Goal: Information Seeking & Learning: Learn about a topic

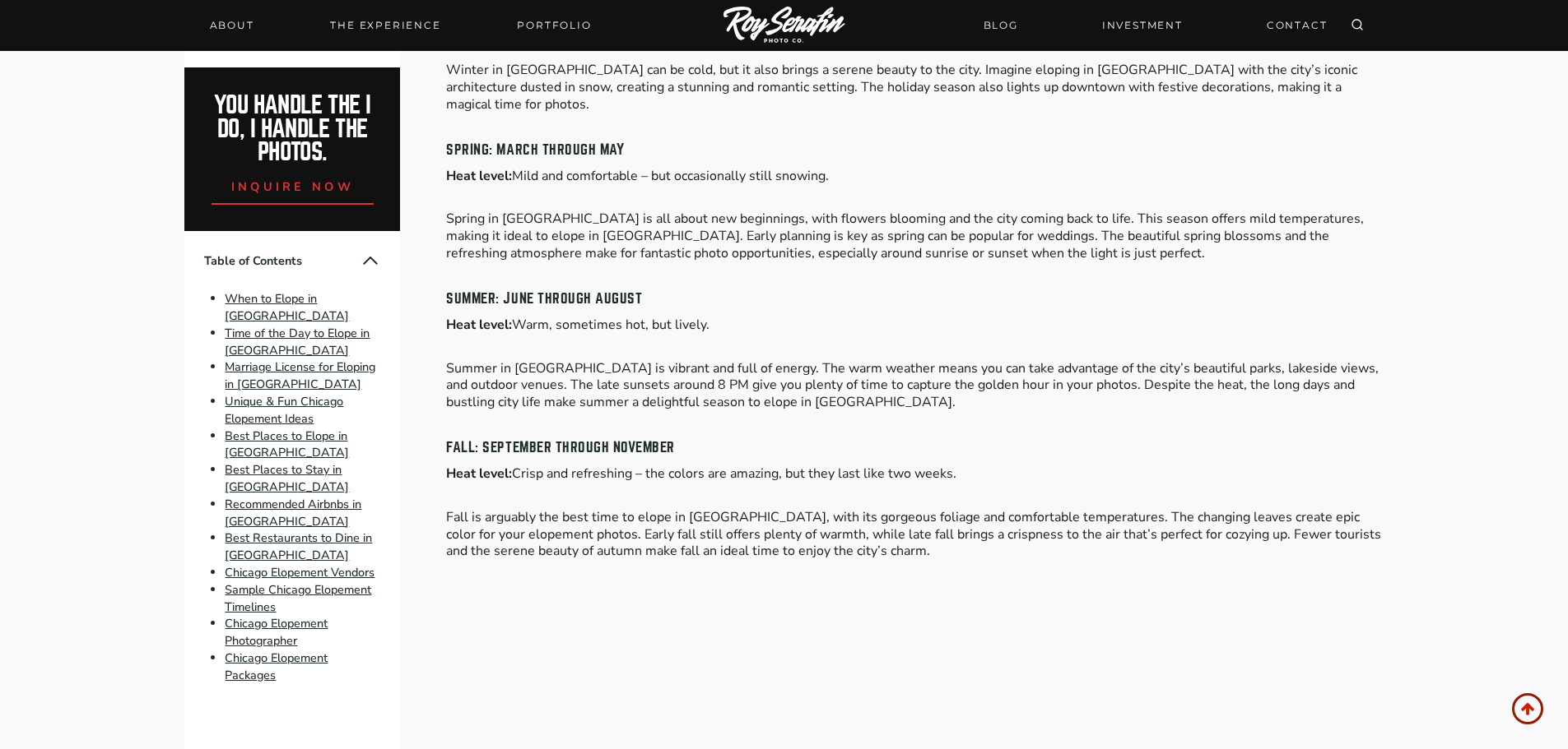
scroll to position [1398, 0]
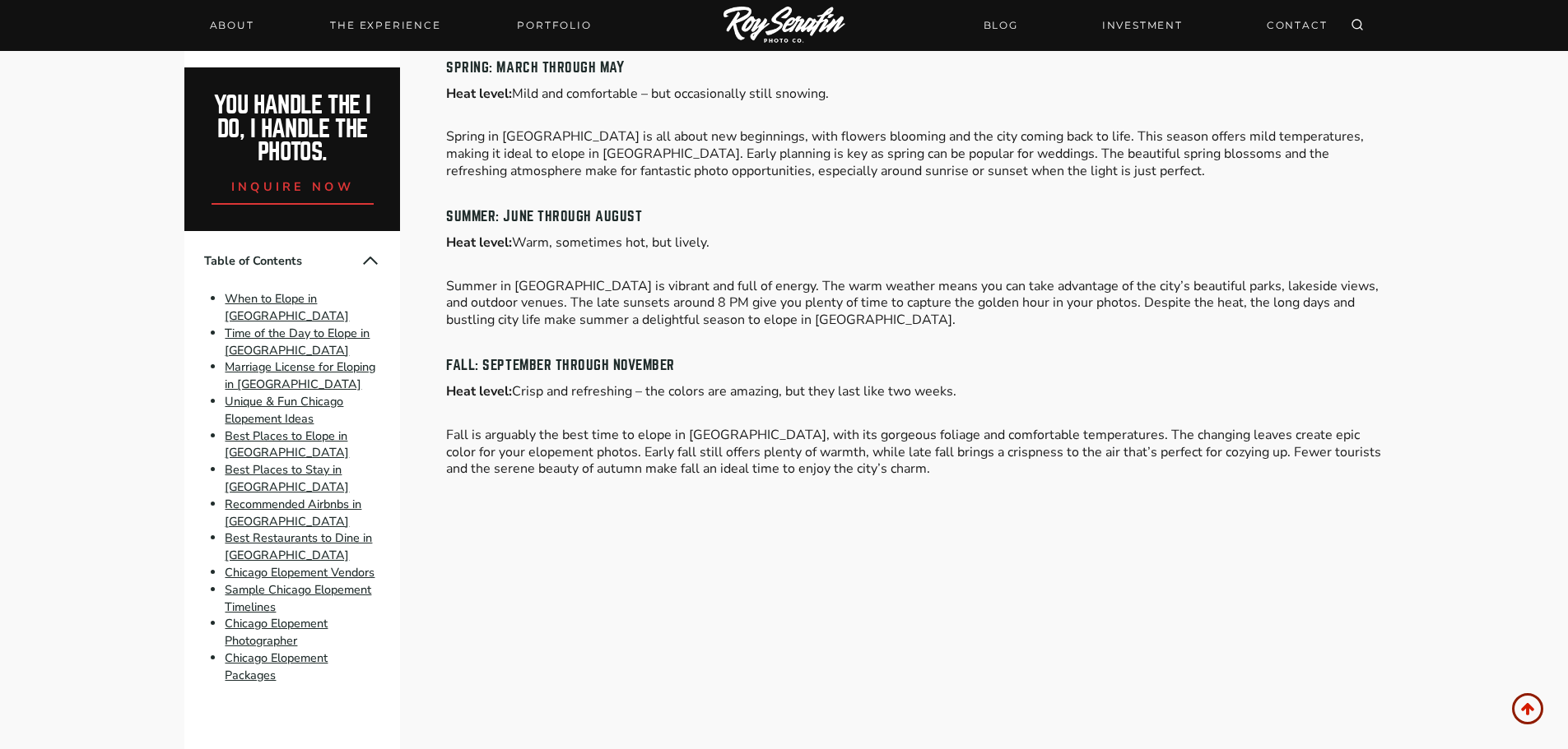
drag, startPoint x: 716, startPoint y: 390, endPoint x: 1036, endPoint y: 397, distance: 320.1
click at [1036, 397] on p "Heat level: Crisp and refreshing – the colors are amazing, but they last like t…" at bounding box center [914, 392] width 936 height 18
click at [997, 399] on p "Heat level: Crisp and refreshing – the colors are amazing, but they last like t…" at bounding box center [914, 392] width 936 height 18
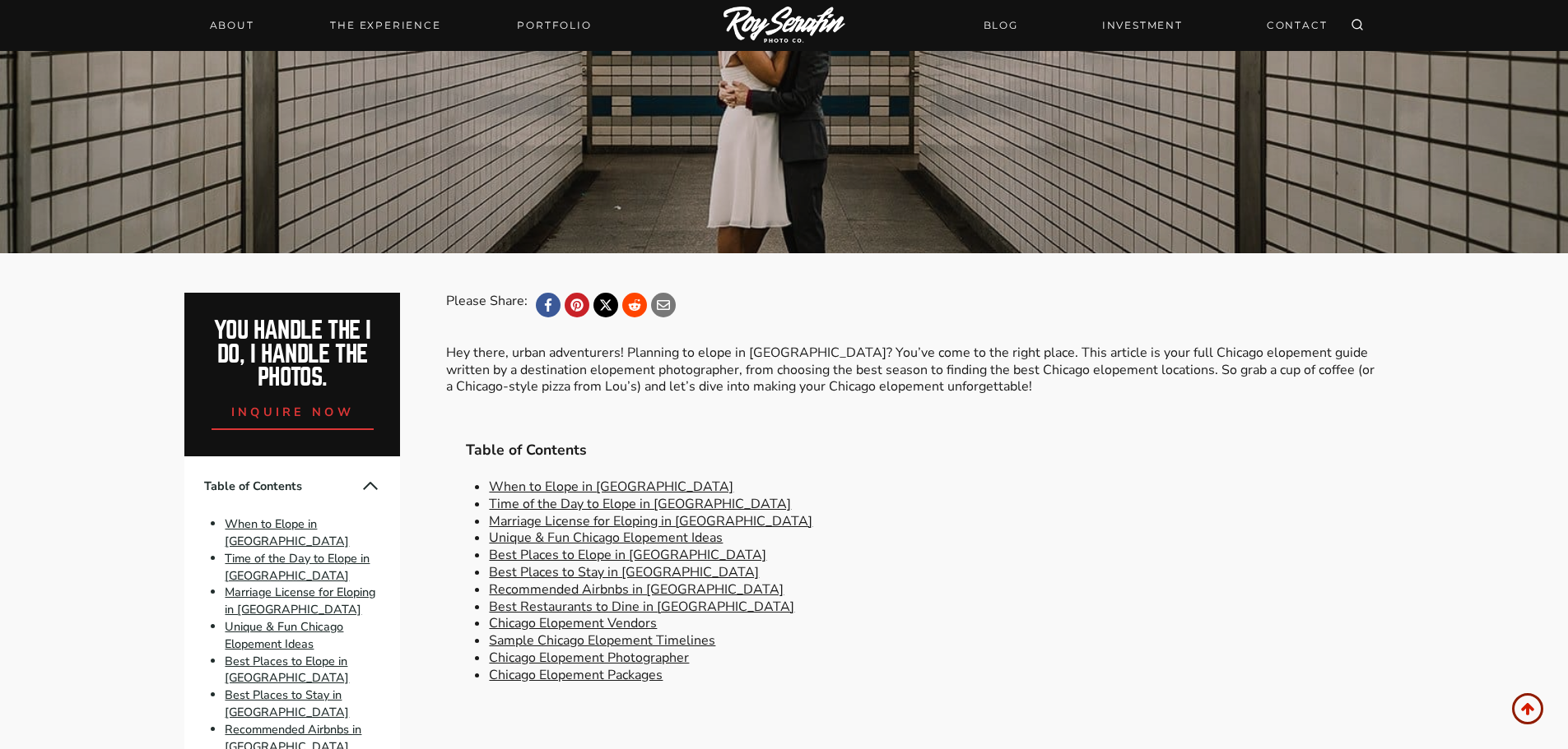
scroll to position [329, 0]
click at [590, 555] on link "Best Places to Elope in [GEOGRAPHIC_DATA]" at bounding box center [627, 554] width 277 height 19
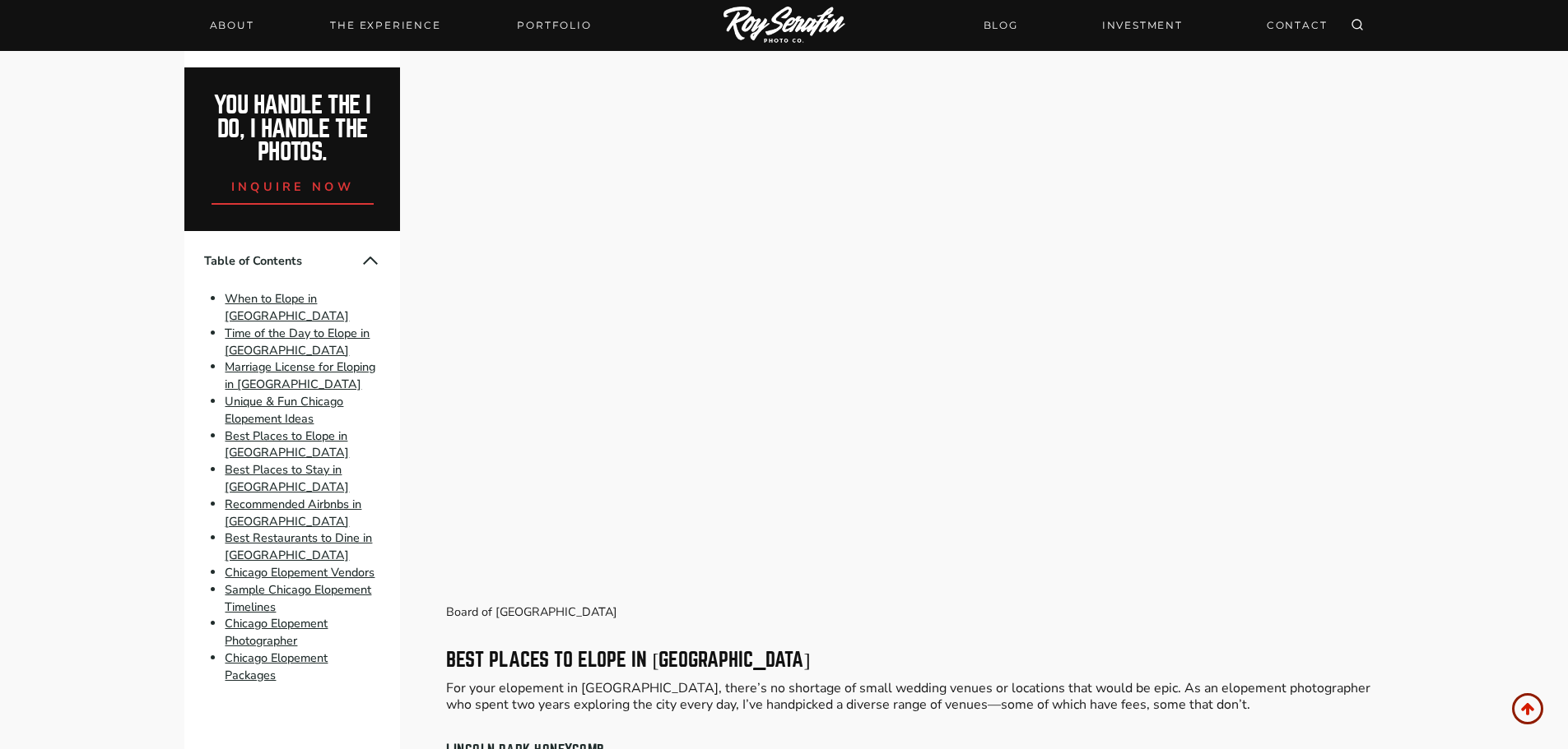
scroll to position [4728, 0]
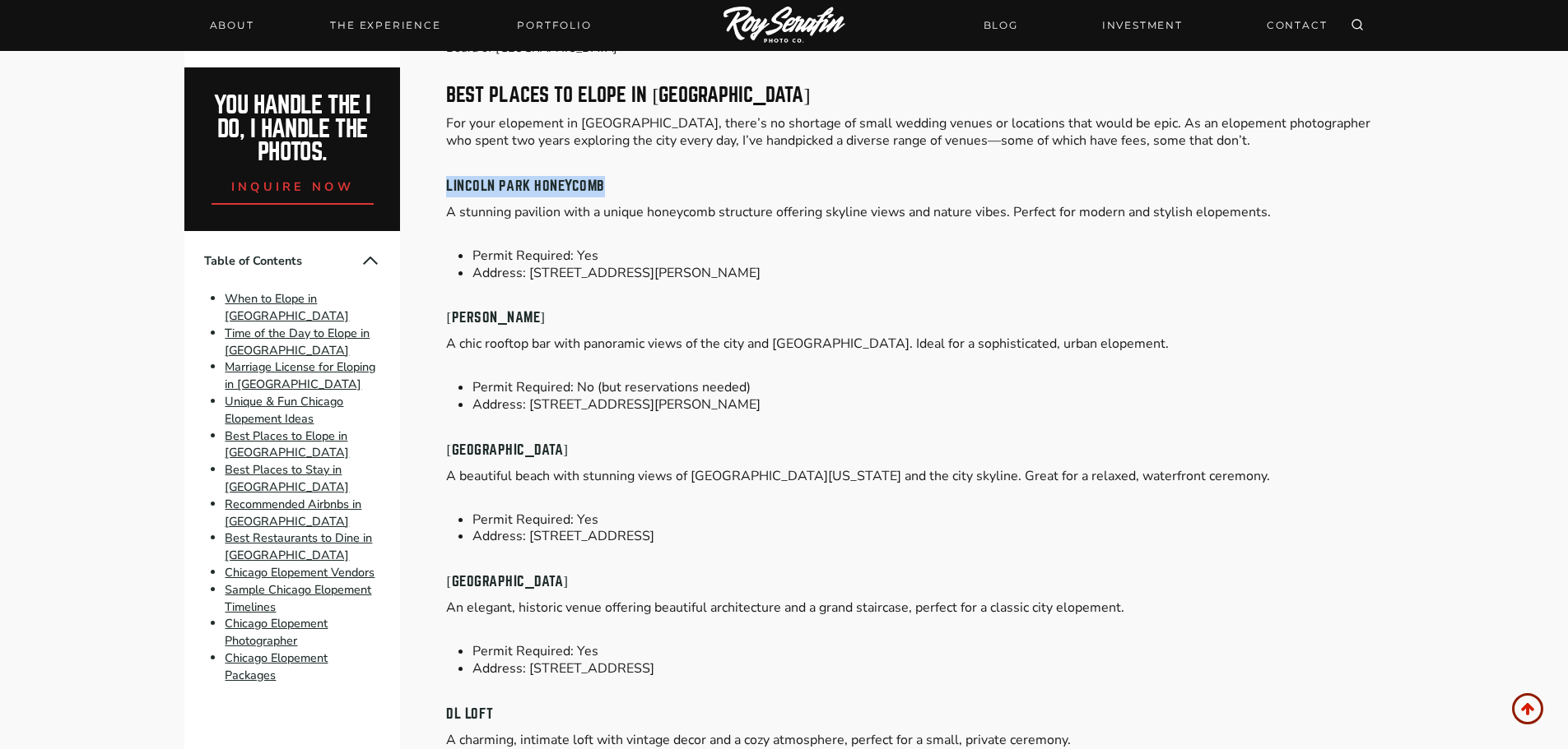
drag, startPoint x: 623, startPoint y: 174, endPoint x: 446, endPoint y: 168, distance: 177.1
click at [446, 176] on h4 "Lincoln Park Honeycomb" at bounding box center [914, 187] width 936 height 22
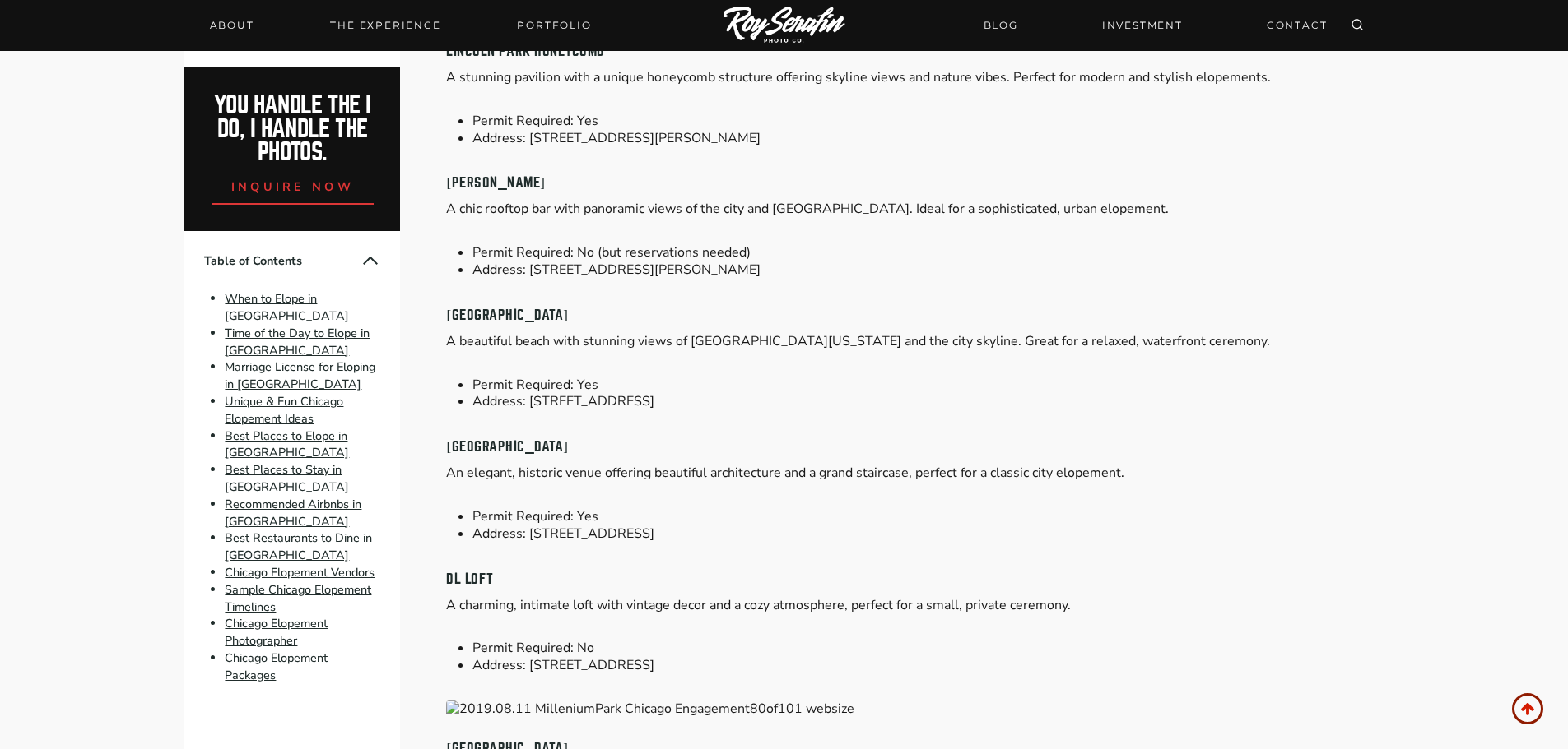
scroll to position [4893, 0]
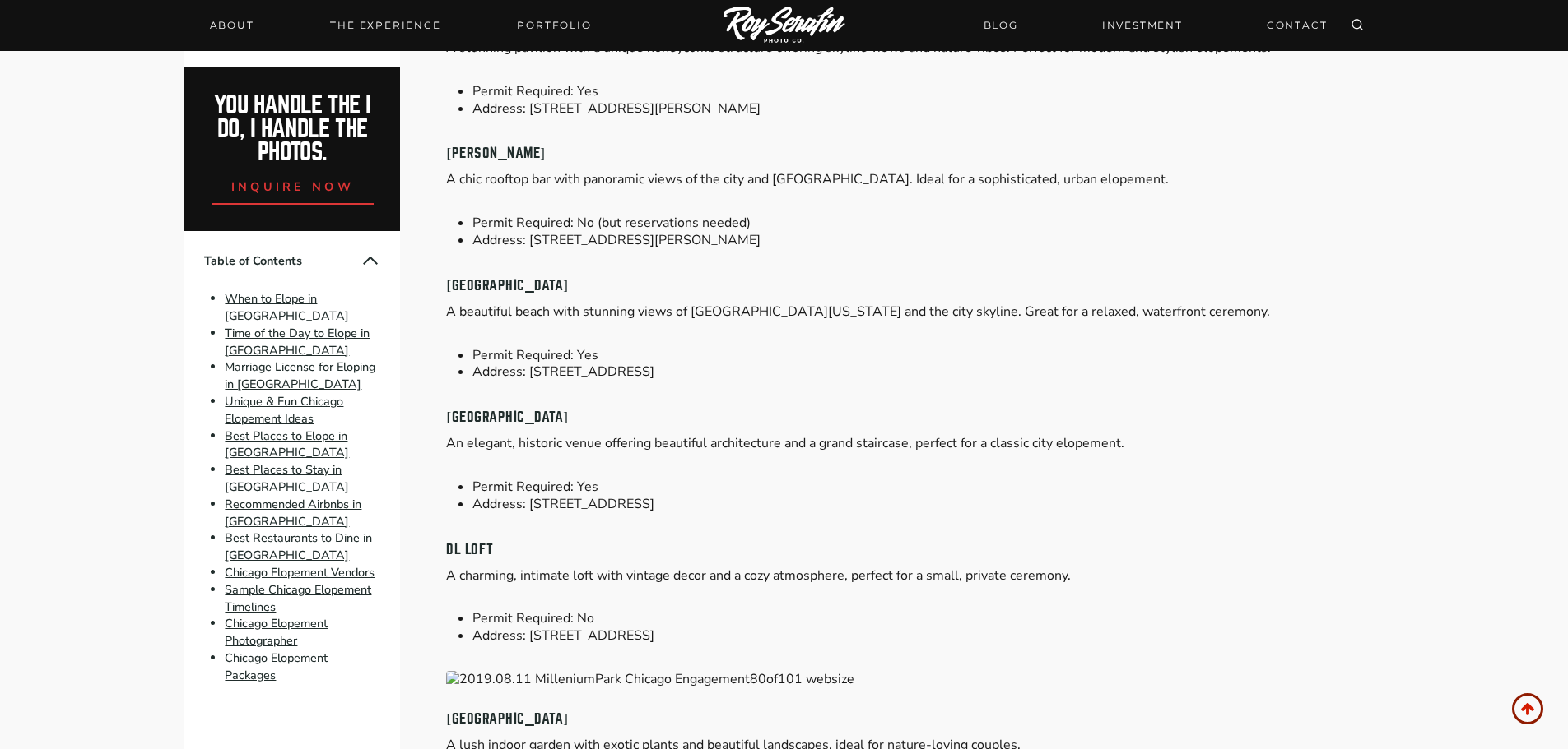
drag, startPoint x: 581, startPoint y: 265, endPoint x: 448, endPoint y: 261, distance: 133.1
click at [448, 276] on h4 "[GEOGRAPHIC_DATA]" at bounding box center [914, 286] width 936 height 22
click at [838, 364] on li "Address: [STREET_ADDRESS]" at bounding box center [927, 373] width 910 height 18
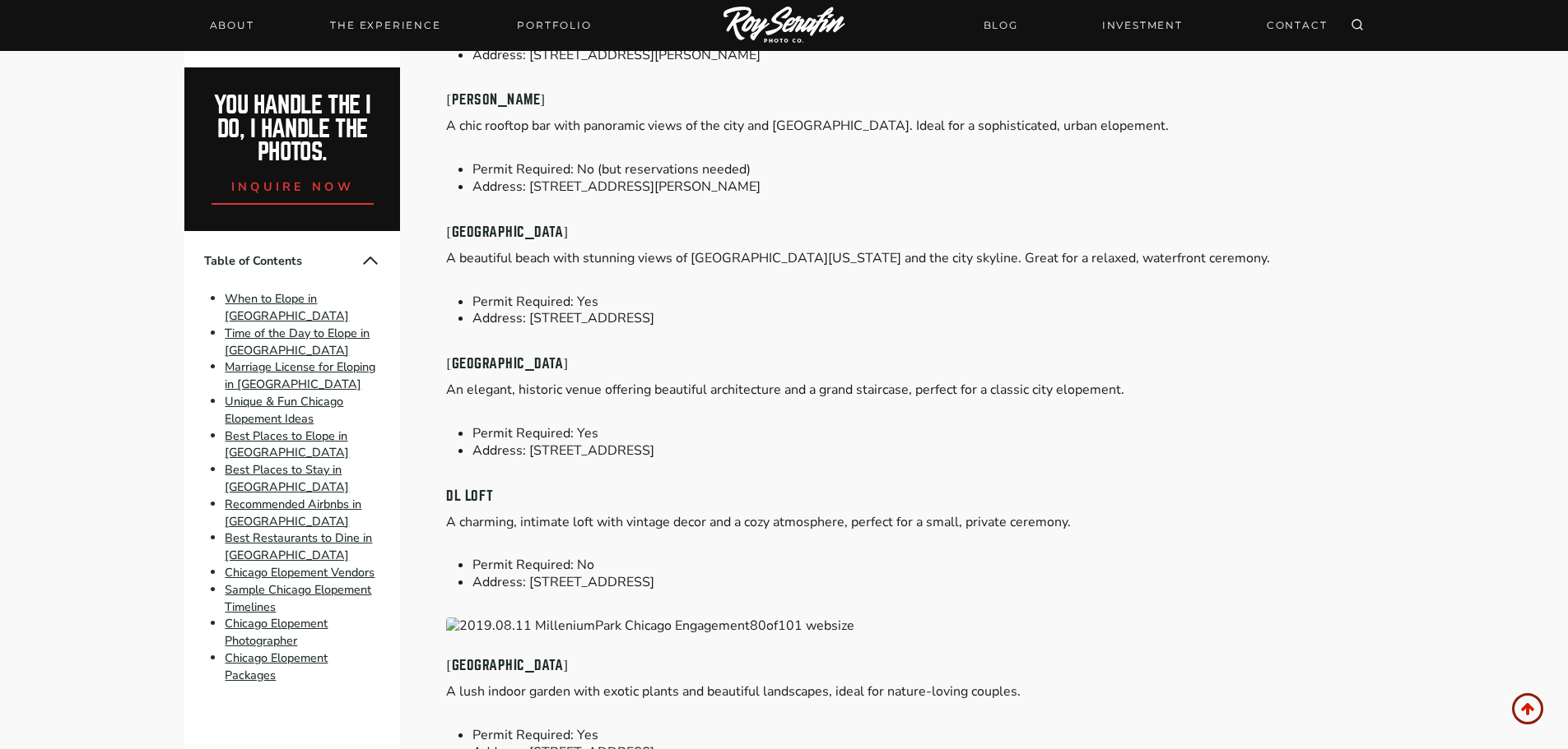
scroll to position [4975, 0]
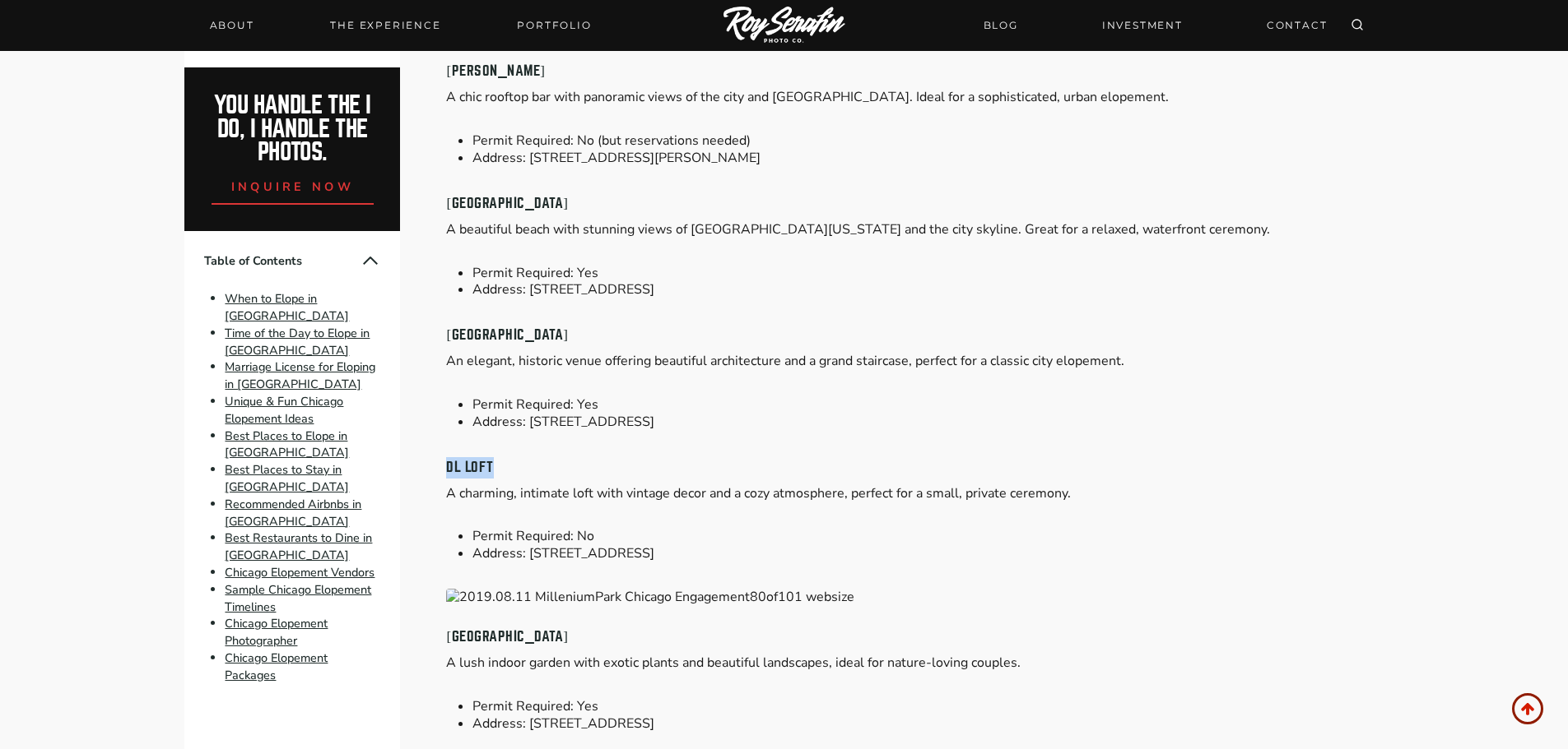
drag, startPoint x: 513, startPoint y: 454, endPoint x: 448, endPoint y: 457, distance: 65.1
click at [448, 458] on h4 "DL Loft" at bounding box center [914, 468] width 936 height 22
copy h4 "DL Loft"
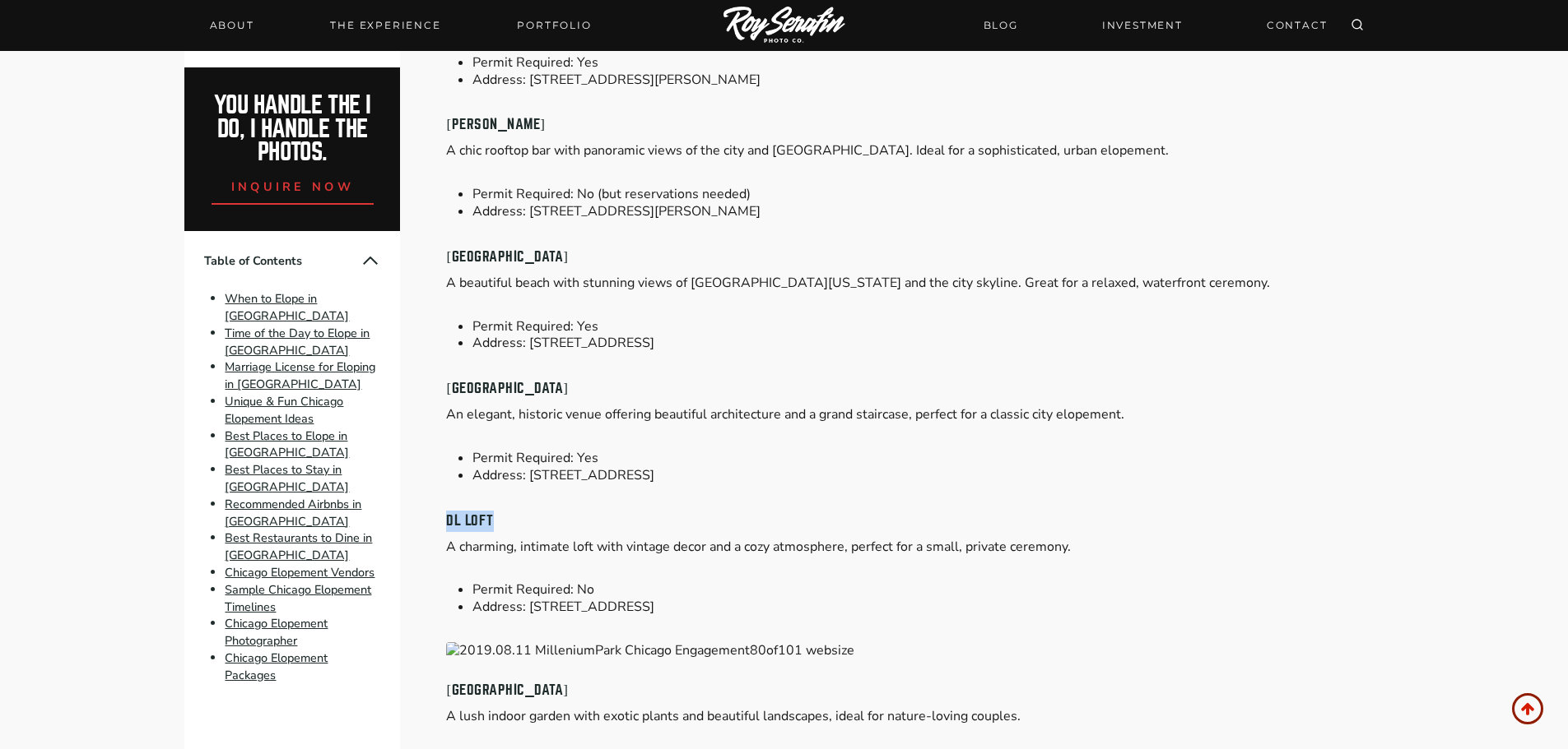
scroll to position [4893, 0]
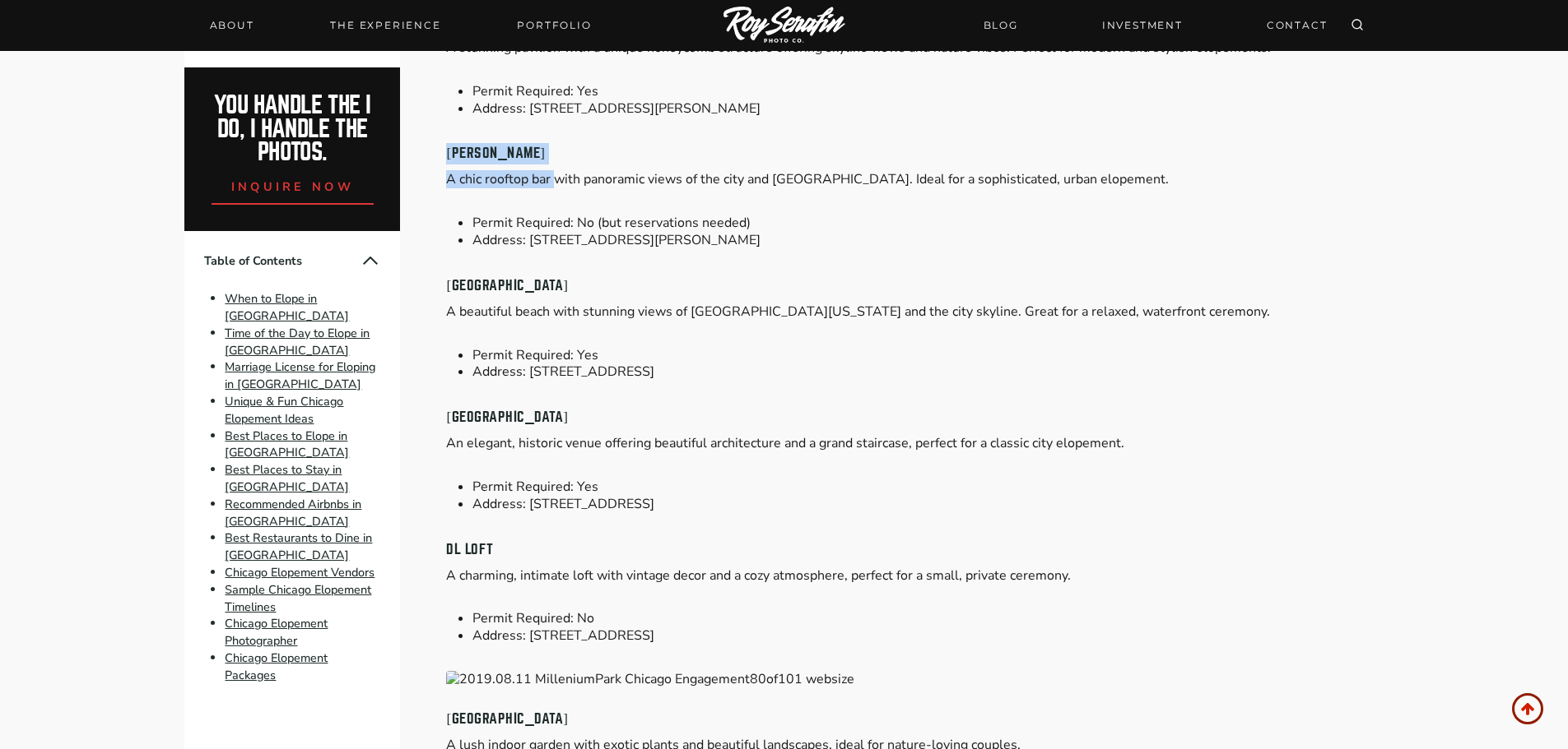
drag, startPoint x: 547, startPoint y: 148, endPoint x: 520, endPoint y: 143, distance: 27.5
click at [567, 146] on h4 "[PERSON_NAME]" at bounding box center [914, 154] width 936 height 22
drag, startPoint x: 540, startPoint y: 131, endPoint x: 433, endPoint y: 144, distance: 107.8
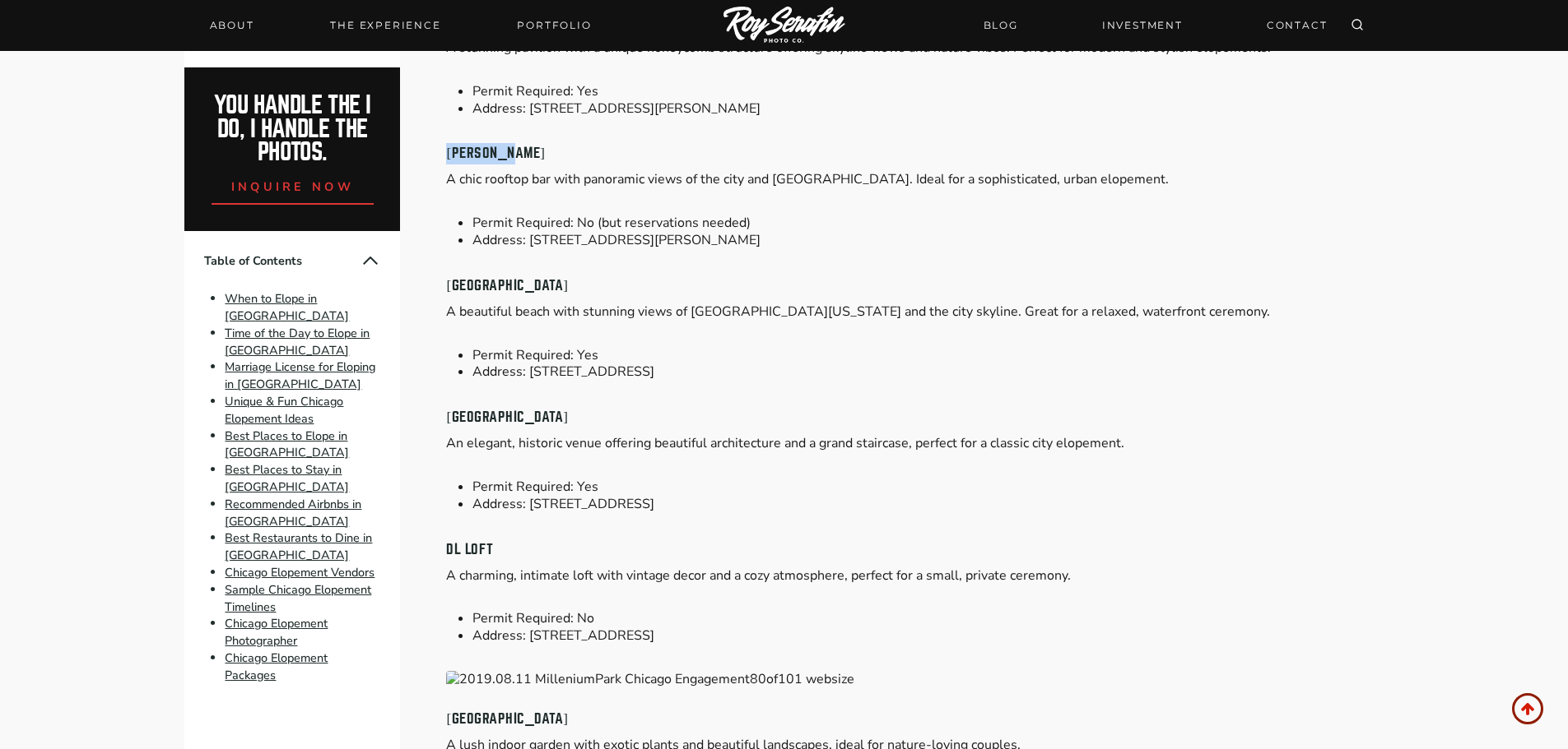
copy h4 "[PERSON_NAME]"
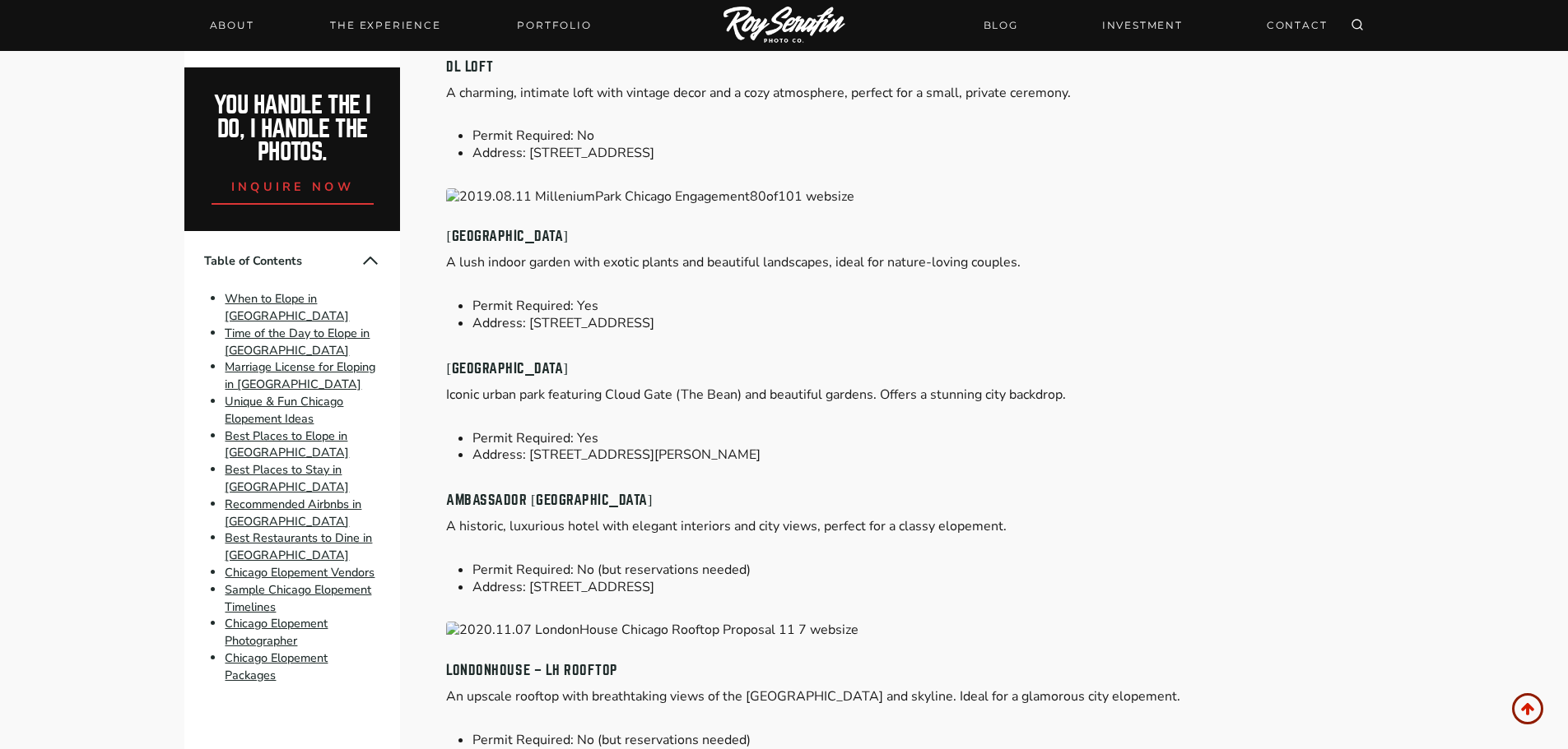
scroll to position [5468, 0]
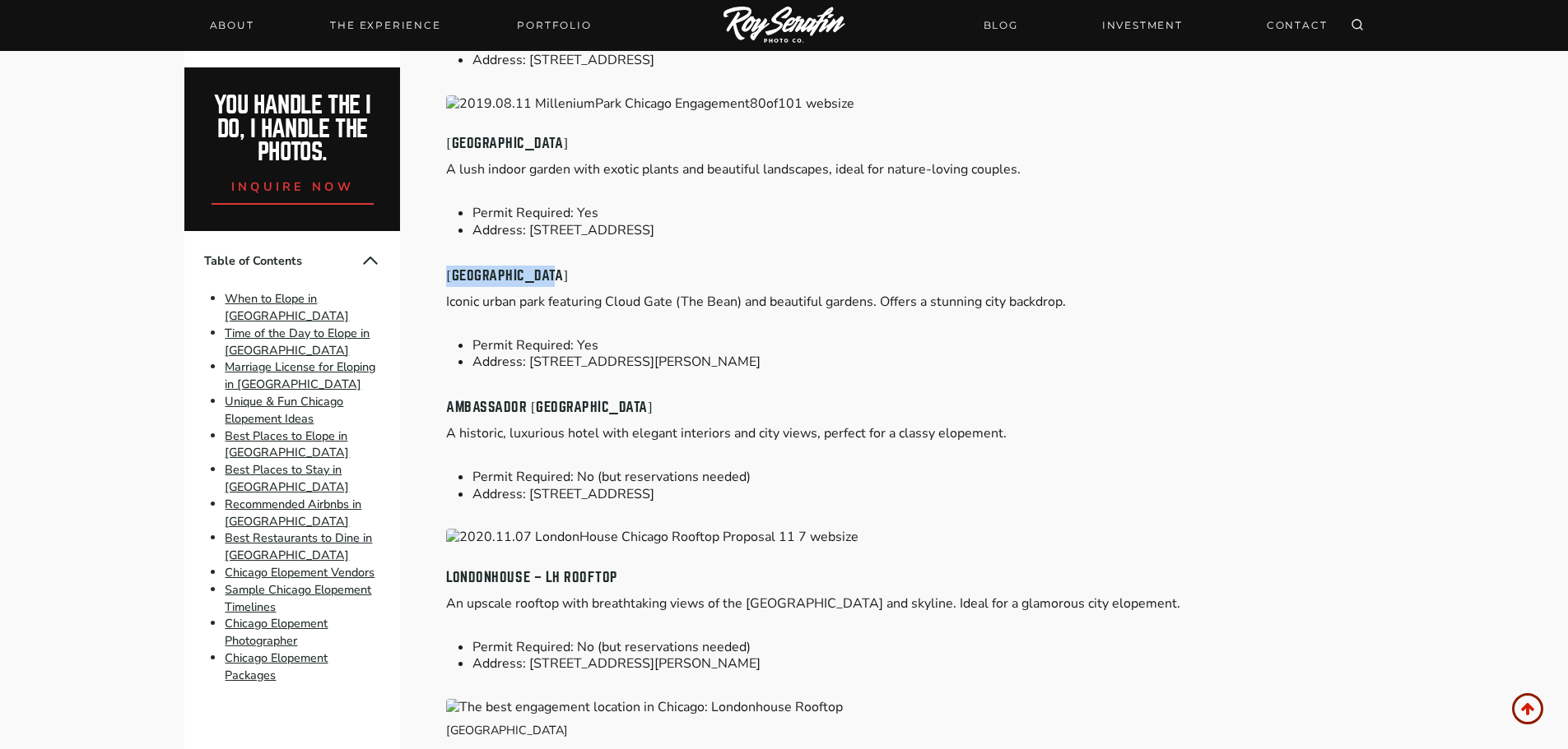
drag, startPoint x: 564, startPoint y: 258, endPoint x: 440, endPoint y: 266, distance: 124.3
copy h4 "[GEOGRAPHIC_DATA]"
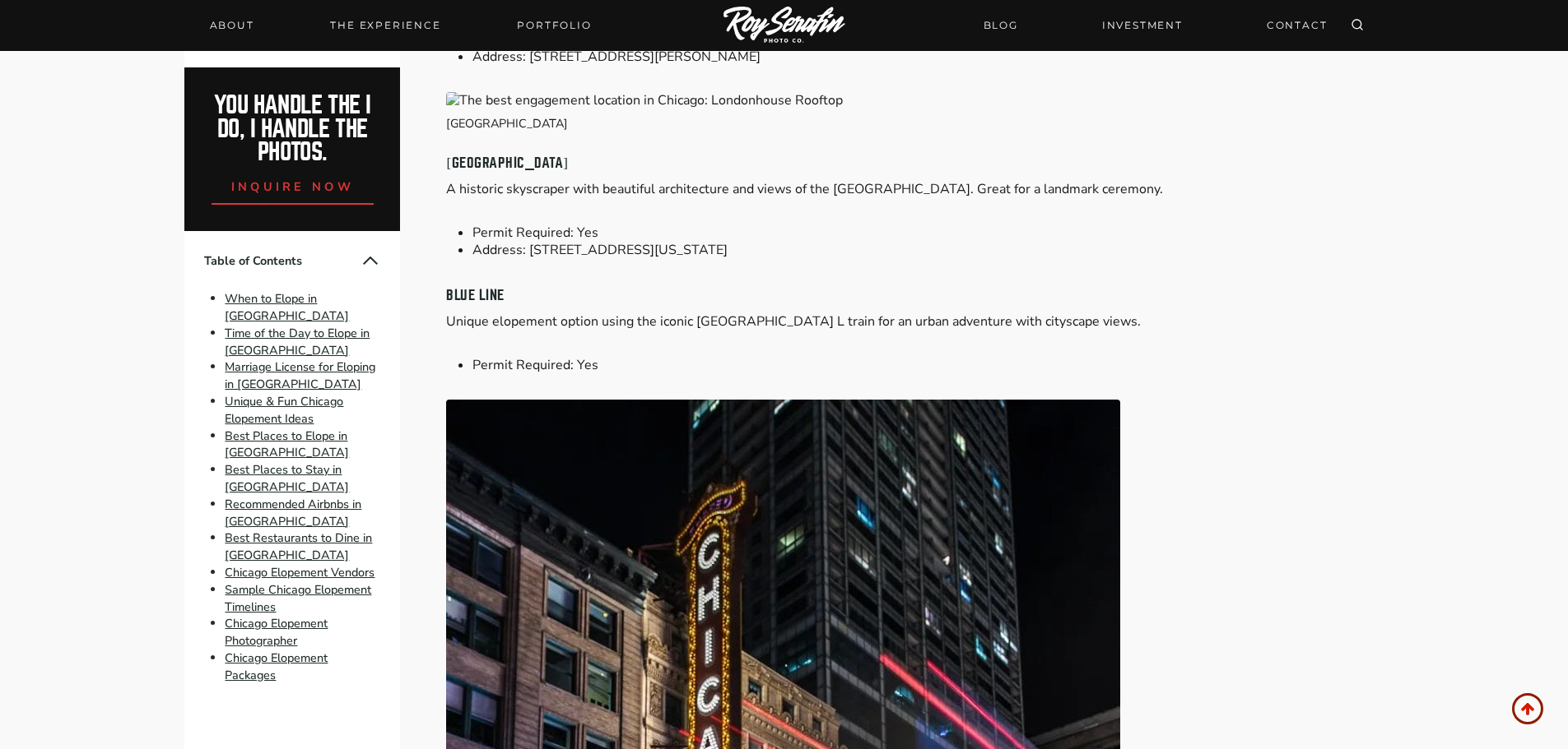
scroll to position [6044, 0]
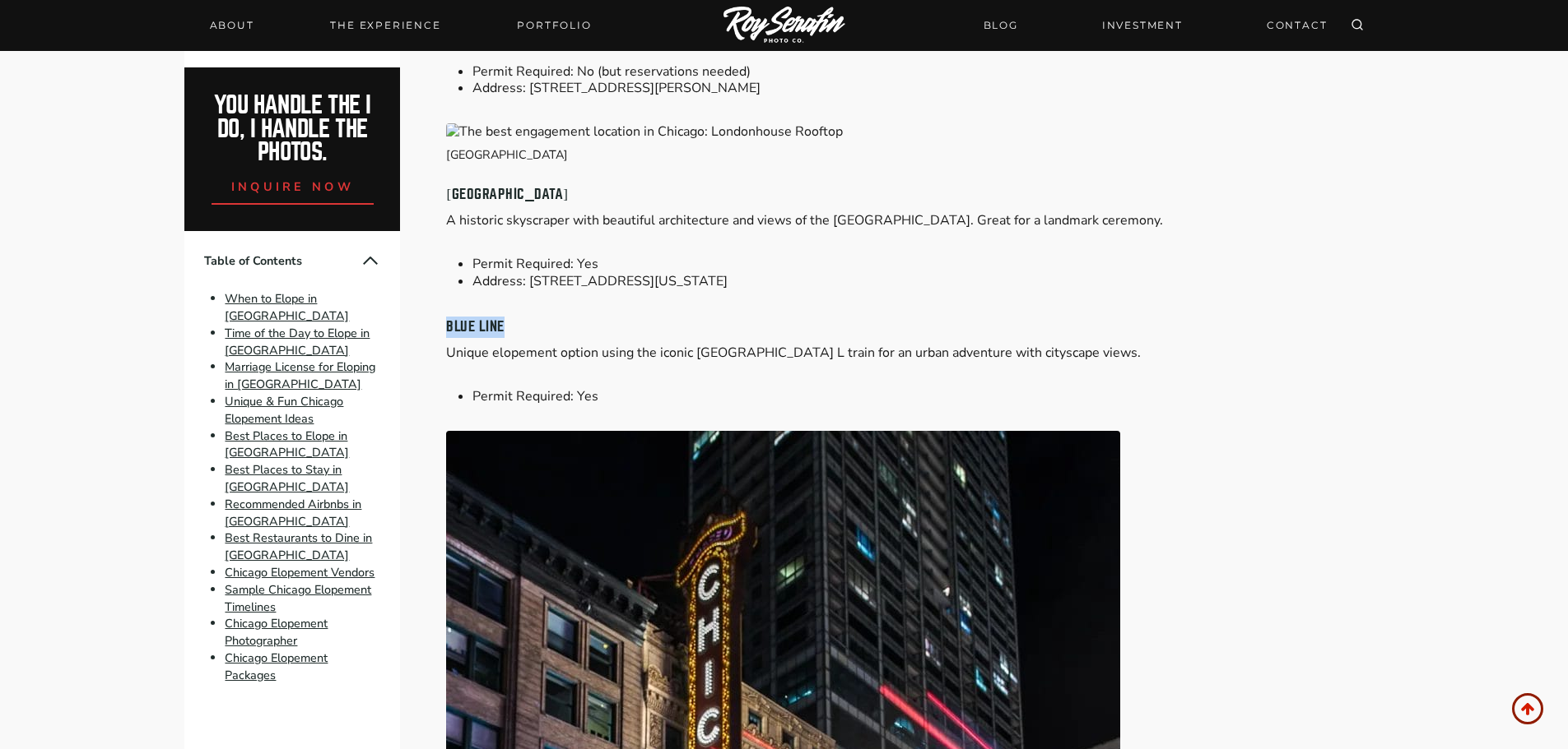
drag, startPoint x: 542, startPoint y: 303, endPoint x: 531, endPoint y: 322, distance: 22.0
drag, startPoint x: 482, startPoint y: 312, endPoint x: 604, endPoint y: 292, distance: 123.6
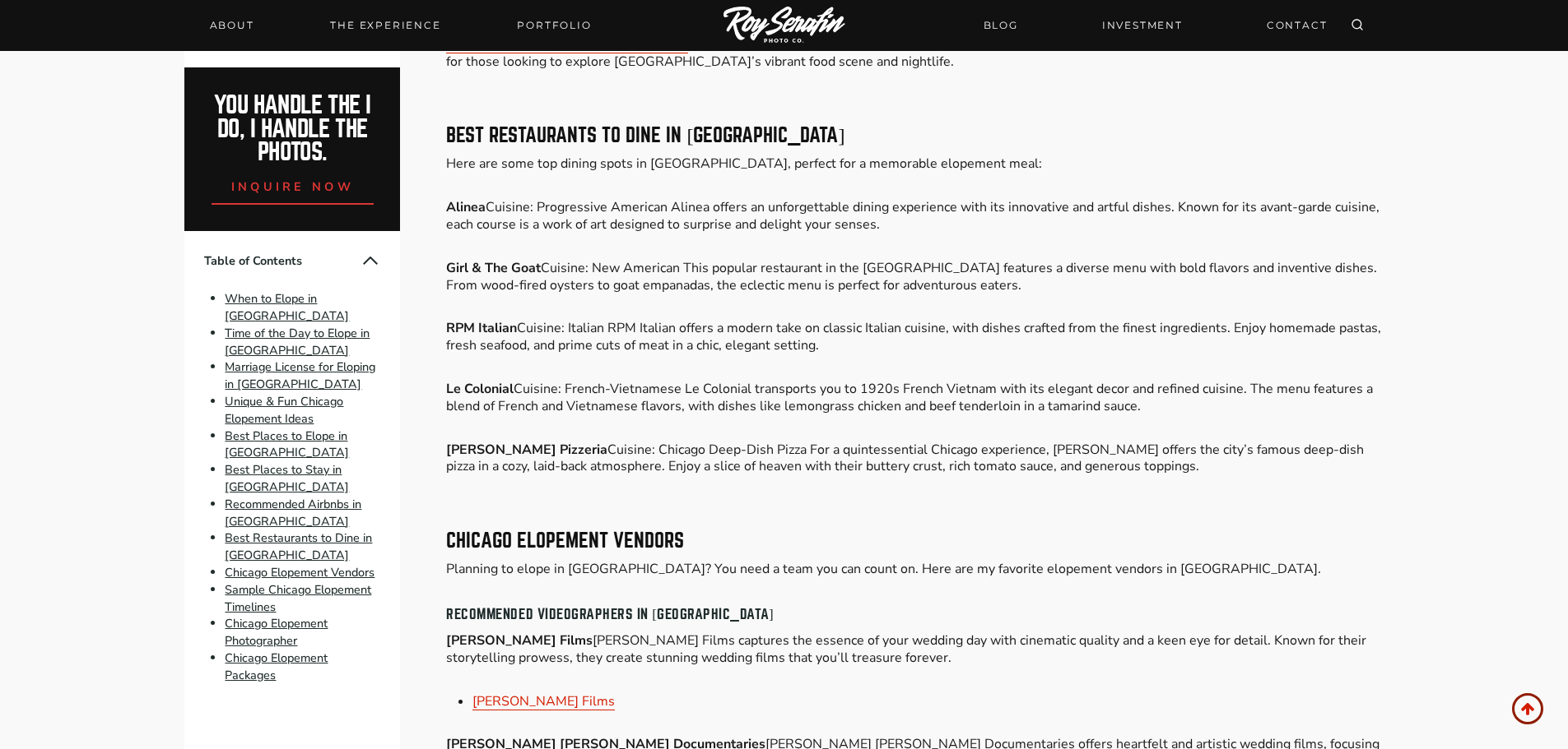
scroll to position [9416, 0]
